Goal: Ask a question

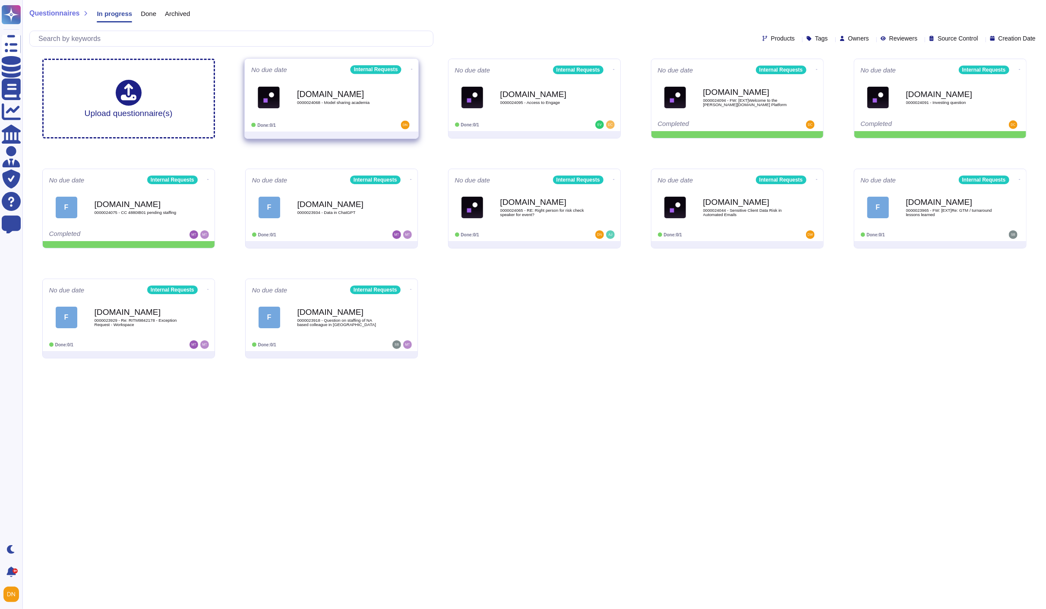
click at [330, 108] on div "Force.com 0000024068 - Model sharing academia" at bounding box center [340, 97] width 87 height 35
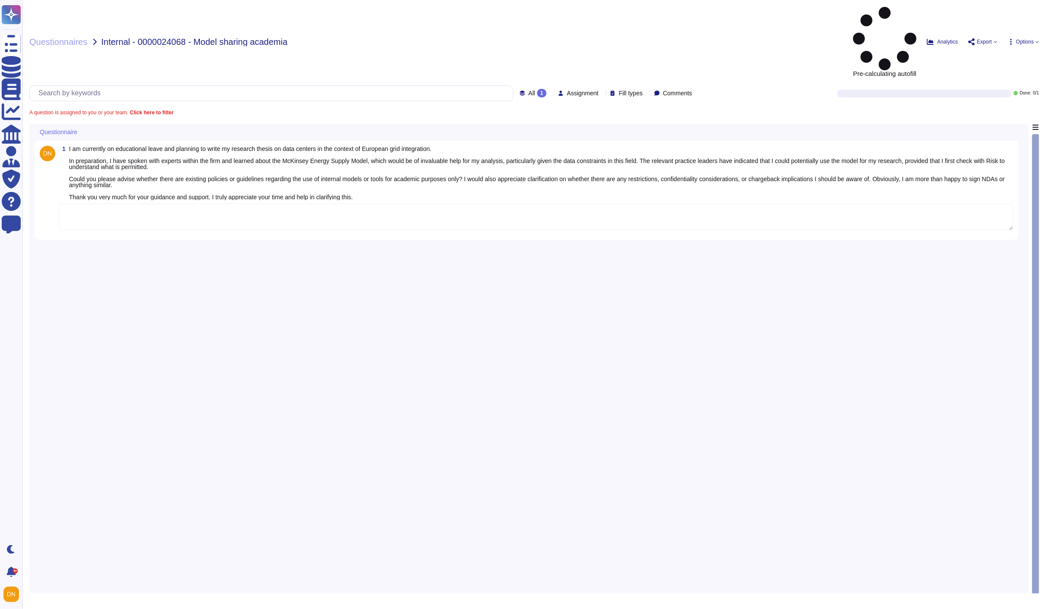
click at [255, 204] on textarea at bounding box center [536, 217] width 954 height 27
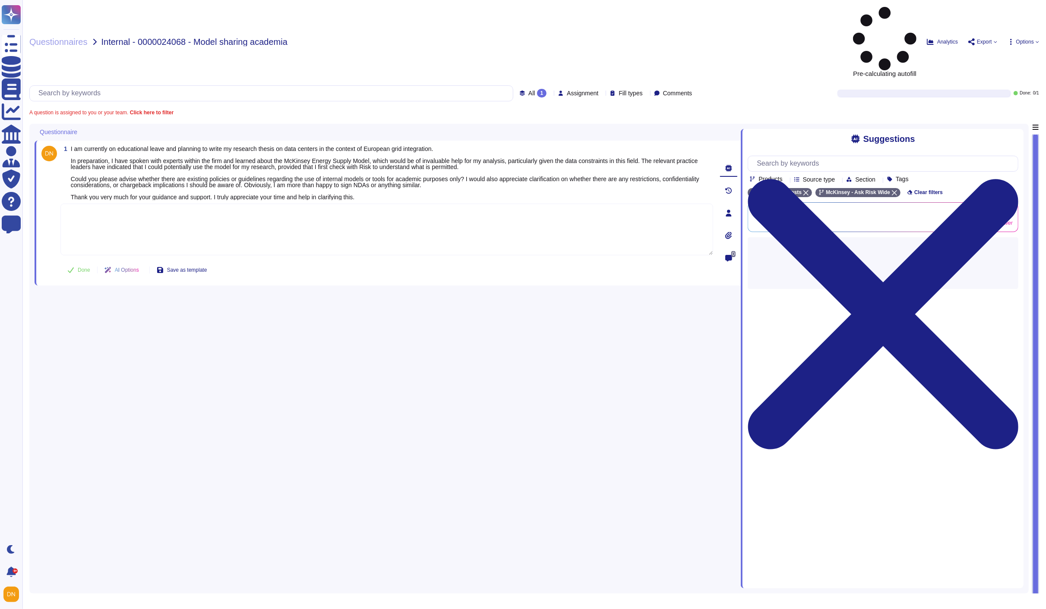
paste textarea "We are connecting you with @Steven Flanders to advise on your question."
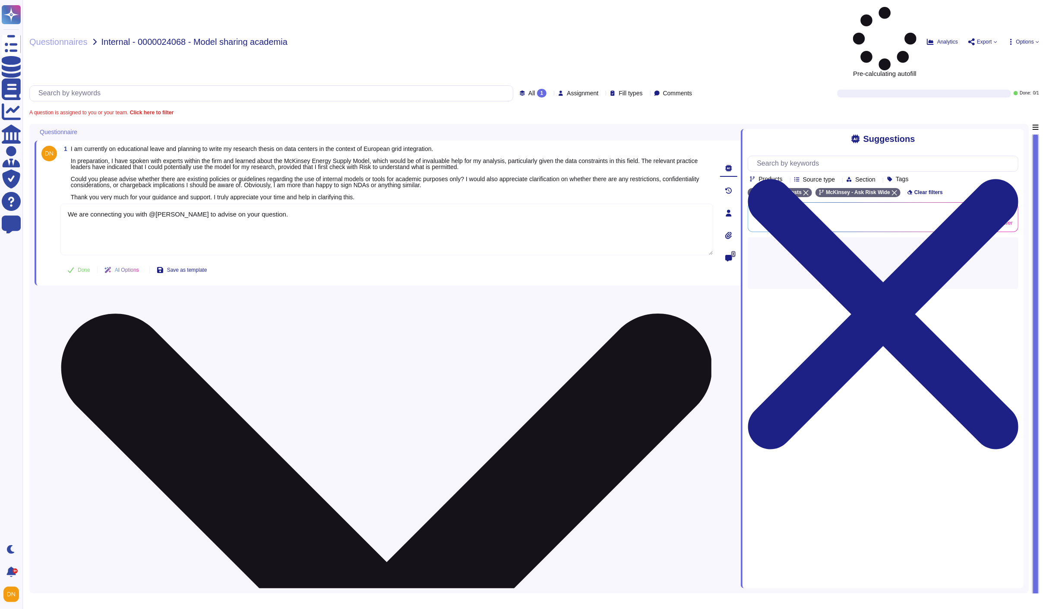
click at [175, 204] on textarea "We are connecting you with @Steven Flanders to advise on your question." at bounding box center [386, 230] width 653 height 52
click at [202, 204] on textarea "We are connecting you with @Steven Flanders to advise on your question." at bounding box center [386, 230] width 653 height 52
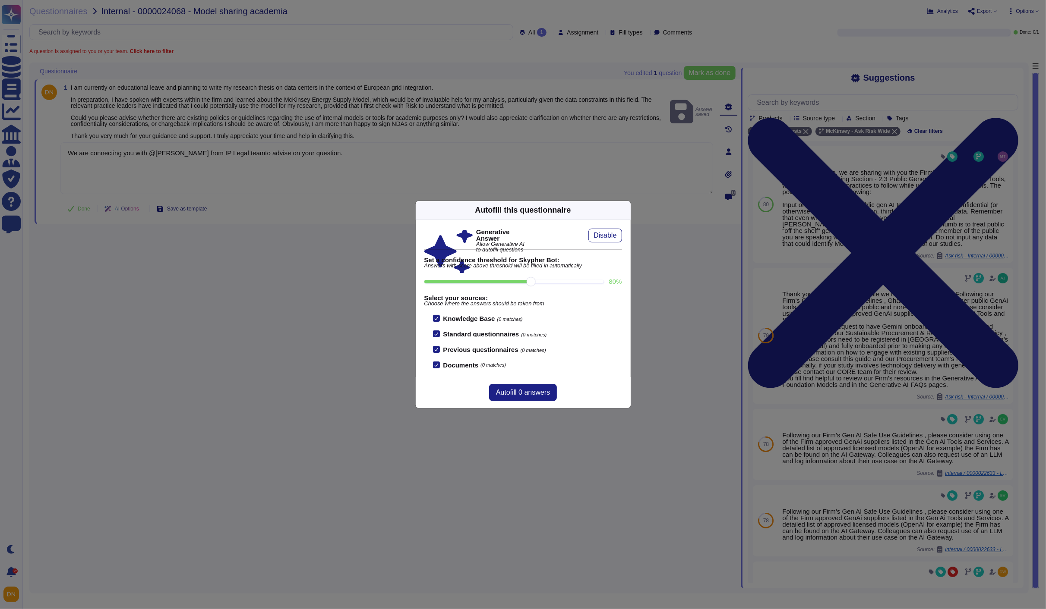
click at [619, 213] on div "Autofill this questionnaire" at bounding box center [523, 210] width 215 height 19
click at [625, 210] on icon at bounding box center [625, 210] width 0 height 0
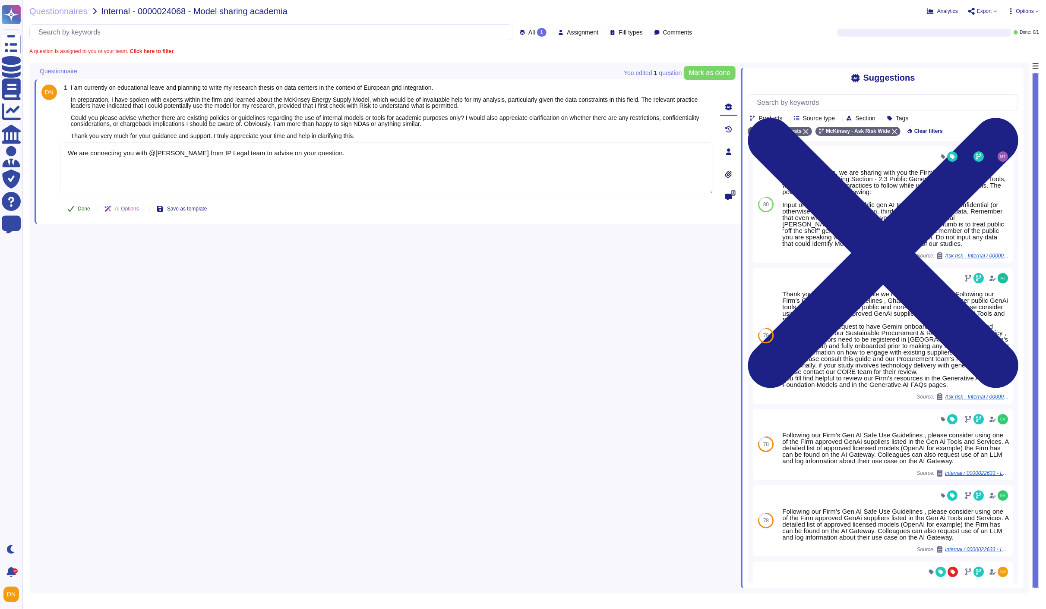
type textarea "We are connecting you with @Steven Flanders from IP Legal team to advise on you…"
click at [78, 212] on button "Done" at bounding box center [78, 208] width 37 height 17
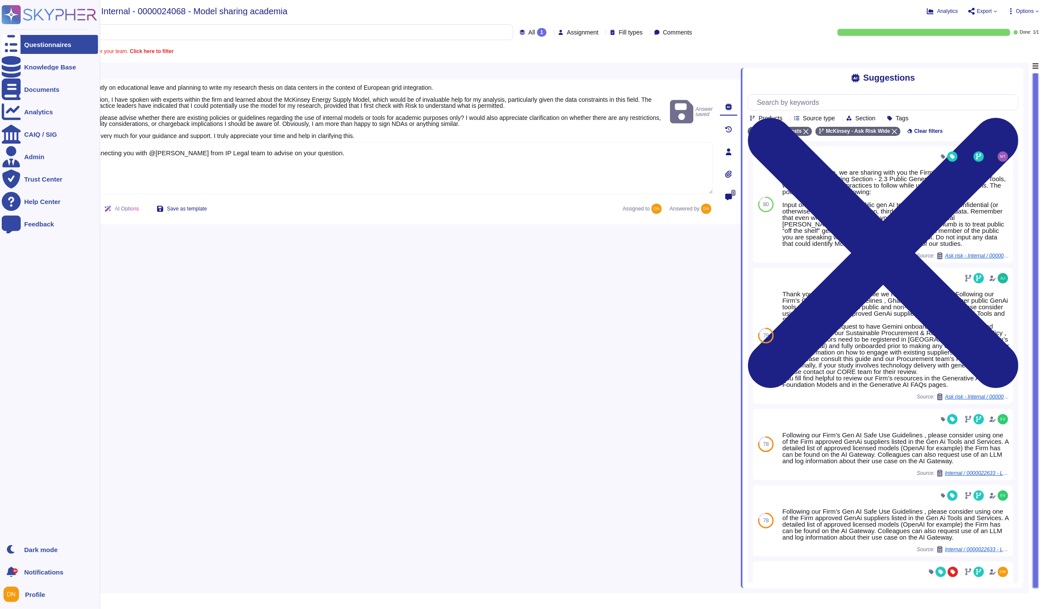
click at [16, 45] on icon at bounding box center [11, 44] width 19 height 25
